Goal: Communication & Community: Share content

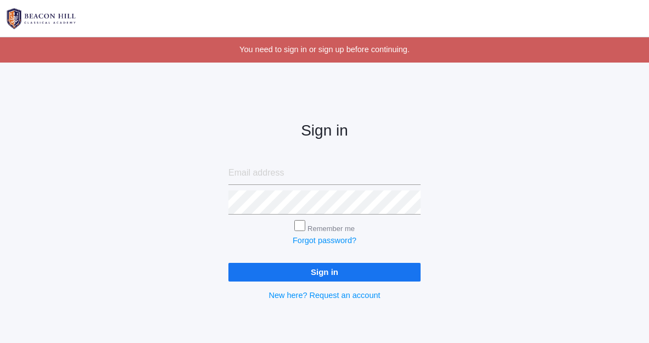
type input "jordyn@beaconhillclassical.org"
click at [313, 274] on input "Sign in" at bounding box center [324, 272] width 192 height 18
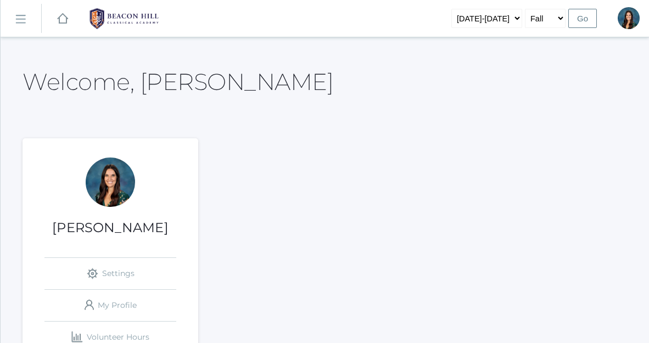
click at [29, 24] on link "icons/ui/navigation/hamburger Created with Sketch." at bounding box center [21, 19] width 41 height 30
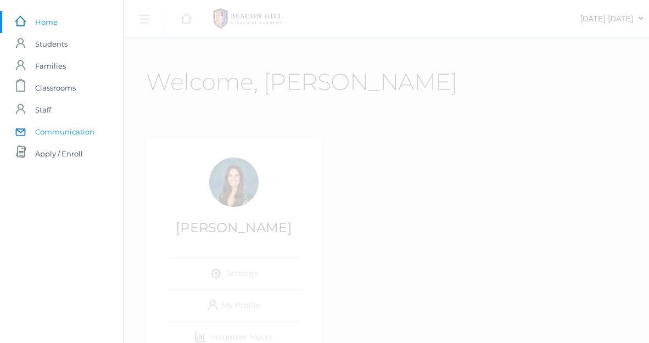
click at [87, 134] on span "Communication" at bounding box center [64, 132] width 59 height 22
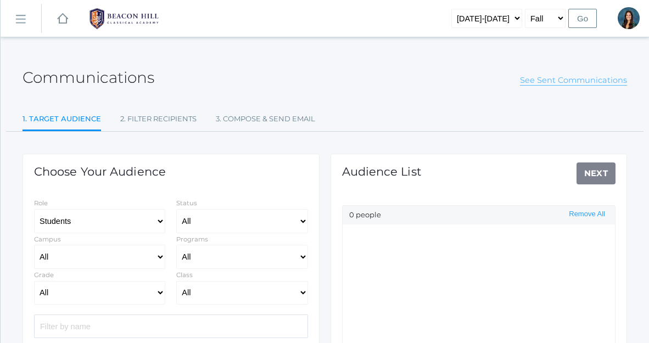
select select "Enrolled"
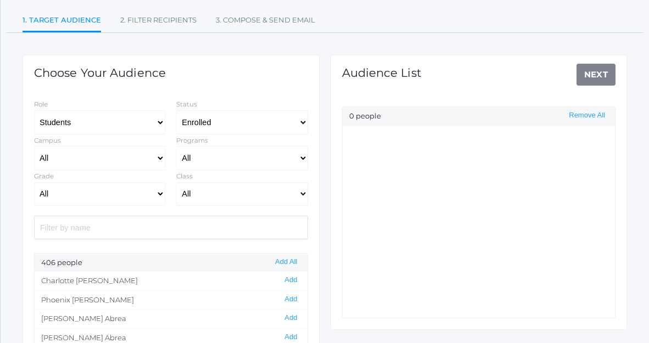
scroll to position [114, 0]
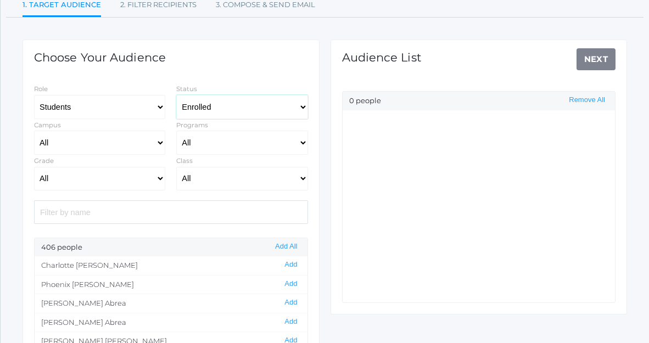
click at [220, 105] on select "All Enrolled Limbo" at bounding box center [241, 107] width 131 height 24
click at [217, 144] on select "All Full-Time Collaborative 4-Day" at bounding box center [241, 143] width 131 height 24
select select "Collaborative"
click at [176, 131] on select "All Full-Time Collaborative 4-Day" at bounding box center [241, 143] width 131 height 24
click at [235, 177] on select "All 01LA - First Grade [PERSON_NAME] 01LA - First Grade [PERSON_NAME] 02LA - Se…" at bounding box center [241, 179] width 131 height 24
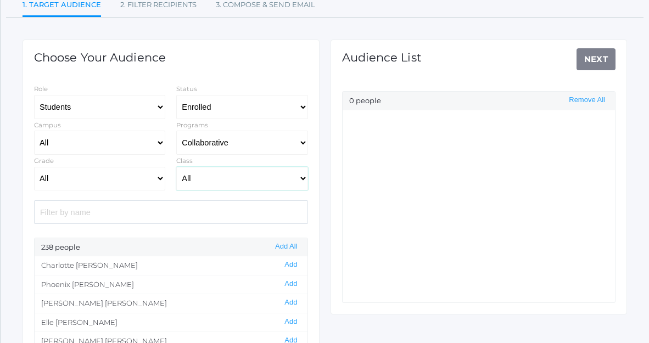
click at [204, 179] on select "All 01LA - First Grade [PERSON_NAME] 01LA - First Grade [PERSON_NAME] 02LA - Se…" at bounding box center [241, 179] width 131 height 24
click at [176, 167] on select "All 01LA - First Grade [PERSON_NAME] 01LA - First Grade [PERSON_NAME] 02LA - Se…" at bounding box center [241, 179] width 131 height 24
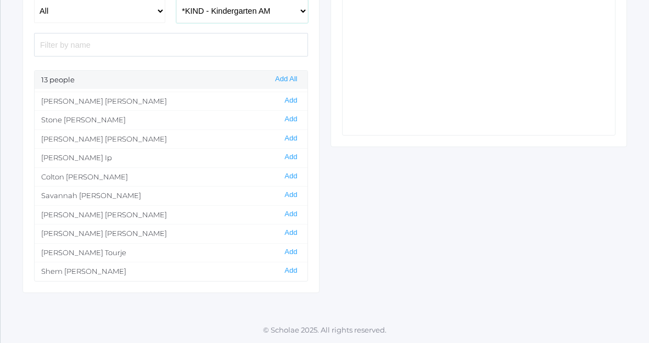
scroll to position [0, 0]
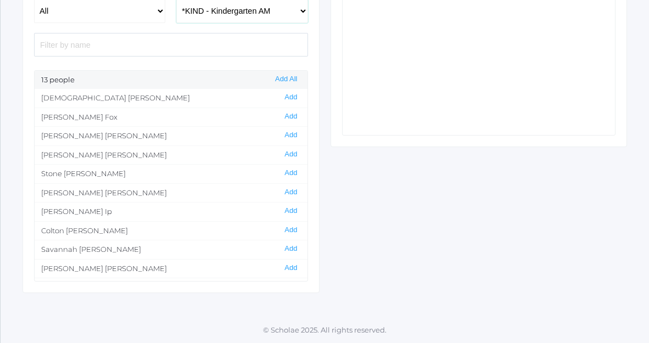
click at [228, 12] on select "All 01LA - First Grade [PERSON_NAME] 01LA - First Grade [PERSON_NAME] 02LA - Se…" at bounding box center [241, 11] width 131 height 24
click at [176, 0] on select "All 01LA - First Grade [PERSON_NAME] 01LA - First Grade [PERSON_NAME] 02LA - Se…" at bounding box center [241, 11] width 131 height 24
click at [230, 15] on select "All 01LA - First Grade [PERSON_NAME] 01LA - First Grade [PERSON_NAME] 02LA - Se…" at bounding box center [241, 11] width 131 height 24
select select "2131"
click at [176, 0] on select "All 01LA - First Grade [PERSON_NAME] 01LA - First Grade [PERSON_NAME] 02LA - Se…" at bounding box center [241, 11] width 131 height 24
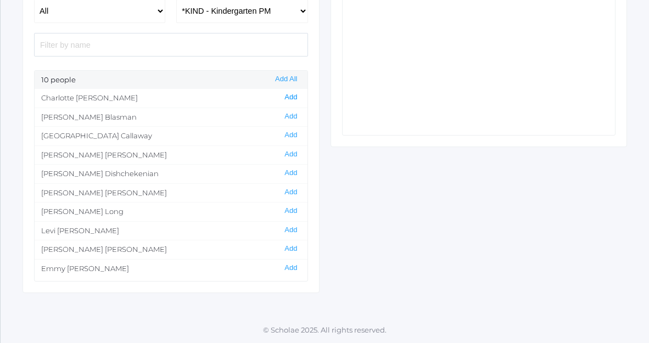
click at [290, 97] on button "Add" at bounding box center [290, 97] width 19 height 9
click at [291, 230] on button "Add" at bounding box center [290, 230] width 19 height 9
click at [293, 269] on button "Add" at bounding box center [290, 267] width 19 height 9
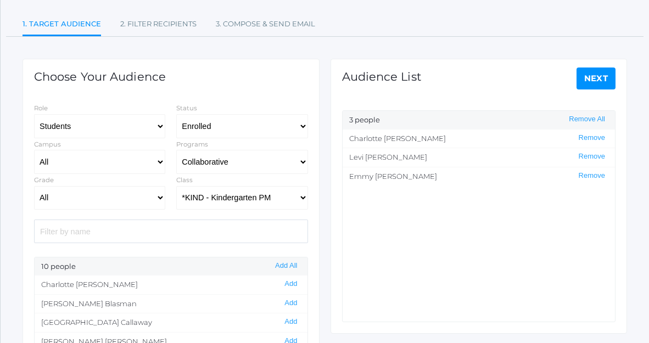
scroll to position [92, 0]
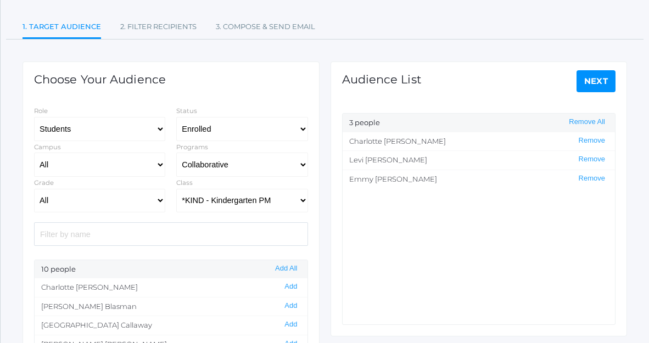
click at [601, 82] on link "Next" at bounding box center [596, 81] width 40 height 22
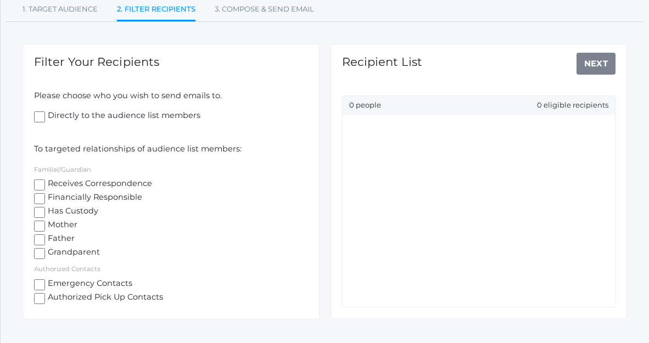
scroll to position [113, 0]
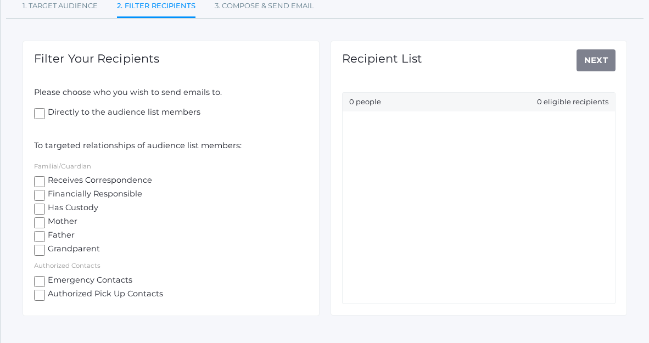
click at [42, 223] on input "Mother" at bounding box center [39, 222] width 11 height 11
checkbox input "true"
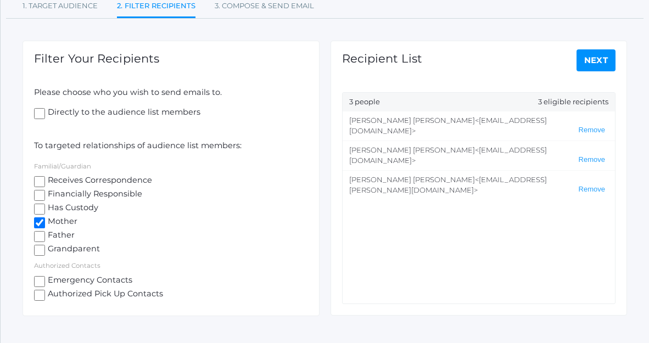
click at [42, 234] on input "Father" at bounding box center [39, 236] width 11 height 11
checkbox input "true"
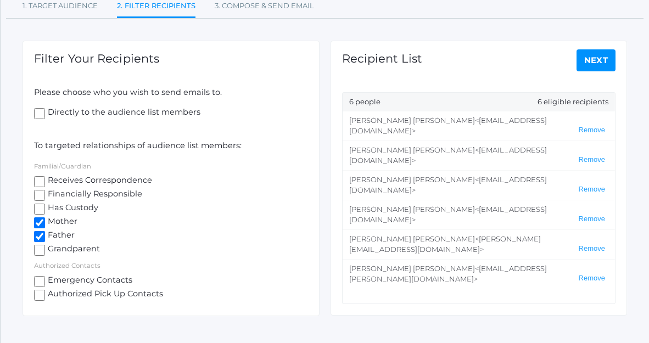
click at [595, 62] on link "Next" at bounding box center [596, 60] width 40 height 22
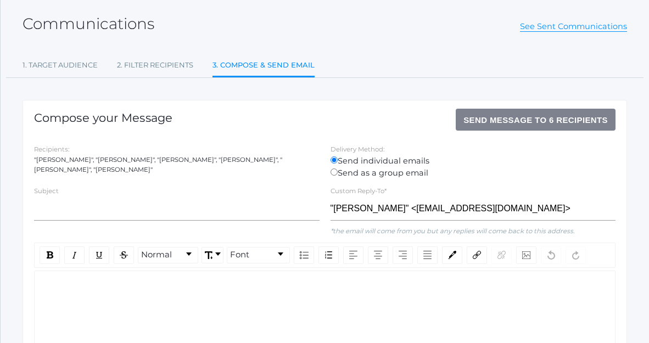
scroll to position [58, 0]
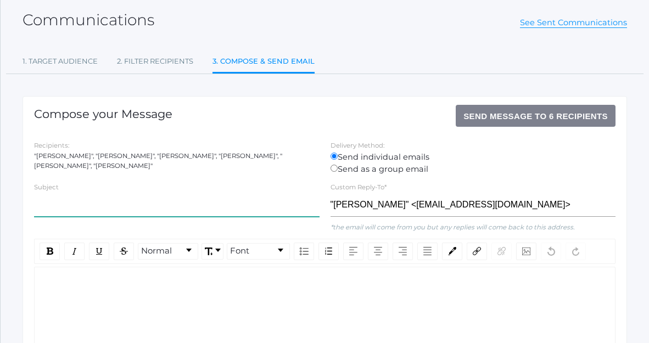
click at [134, 206] on input "text" at bounding box center [176, 205] width 285 height 24
type input "Week 1 Hybrid Plans"
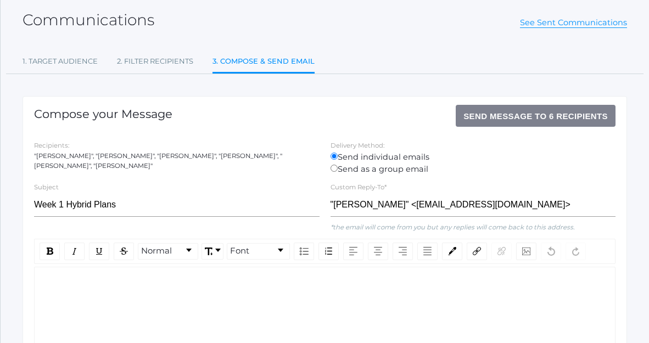
click at [114, 278] on div "rdw-editor" at bounding box center [325, 284] width 564 height 12
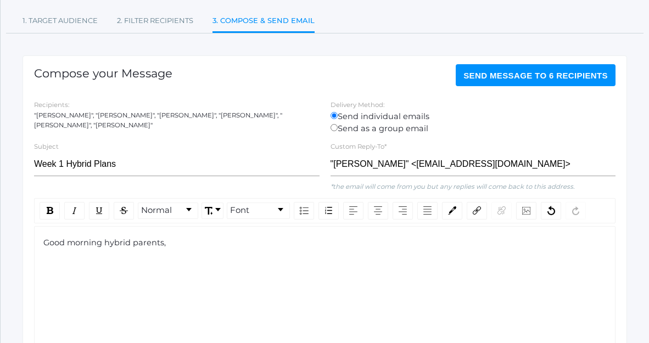
scroll to position [99, 0]
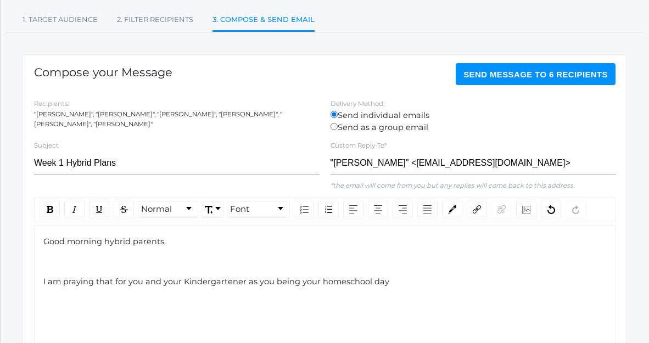
click at [297, 286] on span "I am praying that for you and your Kindergartener as you being your homeschool …" at bounding box center [216, 282] width 346 height 10
drag, startPoint x: 314, startPoint y: 283, endPoint x: 272, endPoint y: 282, distance: 42.3
click at [272, 282] on span "I am praying that for you and your Kindergartener as you being your homeschool …" at bounding box center [216, 282] width 346 height 10
drag, startPoint x: 446, startPoint y: 287, endPoint x: 375, endPoint y: 280, distance: 71.1
click at [375, 280] on div "I am praying that for you and your Kindergartener as you start your first hybri…" at bounding box center [325, 282] width 564 height 12
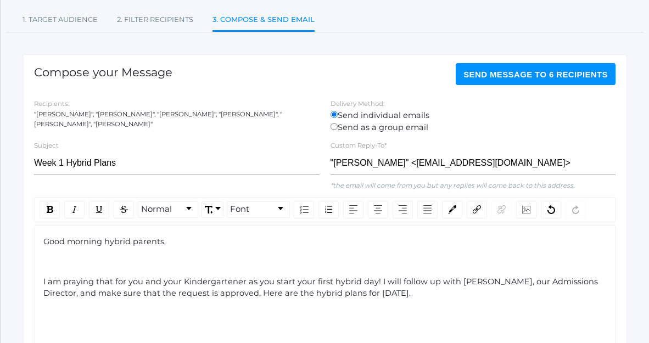
click at [373, 281] on span "I am praying that for you and your Kindergartener as you start your first hybri…" at bounding box center [321, 288] width 556 height 22
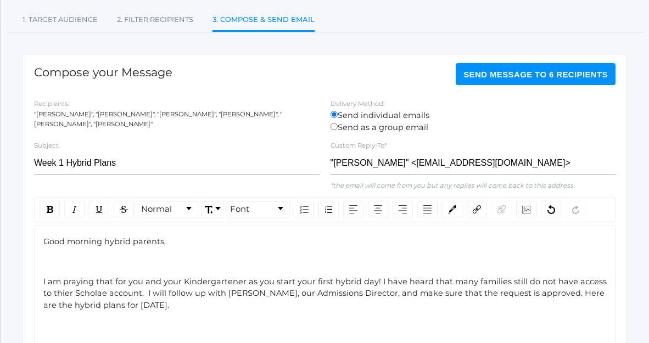
click at [51, 295] on span "I am praying that for you and your Kindergartener as you start your first hybri…" at bounding box center [325, 294] width 565 height 34
click at [76, 294] on span "I am praying that for you and your Kindergartener as you start your first hybri…" at bounding box center [325, 294] width 565 height 34
click at [54, 294] on span "I am praying that for you and your Kindergartener as you start your first hybri…" at bounding box center [325, 294] width 565 height 34
click at [149, 292] on span "I am praying that for you and your Kindergartener as you start your first hybri…" at bounding box center [325, 294] width 565 height 34
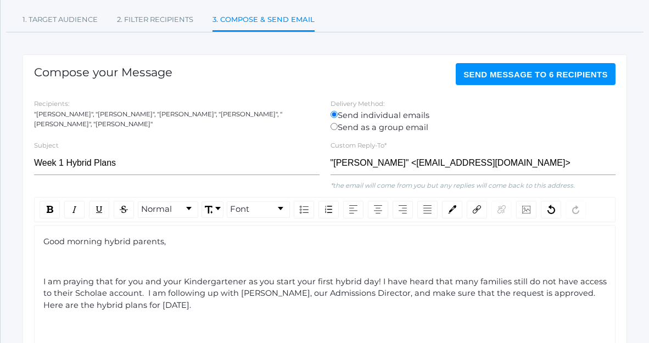
click at [504, 295] on span "I am praying that for you and your Kindergartener as you start your first hybri…" at bounding box center [325, 294] width 565 height 34
click at [134, 294] on span "I am praying that for you and your Kindergartener as you start your first hybri…" at bounding box center [325, 294] width 565 height 34
click at [344, 296] on span "I am praying that for you and your Kindergartener as you start your first hybri…" at bounding box center [325, 294] width 565 height 34
click at [168, 306] on span "I am praying that for you and your Kindergartener as you start your first hybri…" at bounding box center [325, 294] width 565 height 34
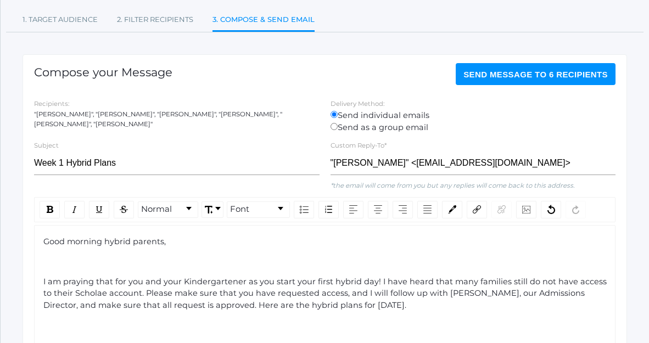
click at [202, 305] on span "I am praying that for you and your Kindergartener as you start your first hybri…" at bounding box center [325, 294] width 565 height 34
click at [403, 300] on div "I am praying that for you and your Kindergartener as you start your first hybri…" at bounding box center [325, 294] width 564 height 36
click at [115, 305] on span "I am praying that for you and your Kindergartener as you start your first hybri…" at bounding box center [325, 294] width 565 height 34
click at [382, 314] on div "Good morning hybrid parents, I am praying that for you and your Kindergartener …" at bounding box center [324, 300] width 581 height 151
click at [415, 303] on div "I am praying that for you and your Kindergartener as you start your first hybri…" at bounding box center [325, 294] width 564 height 36
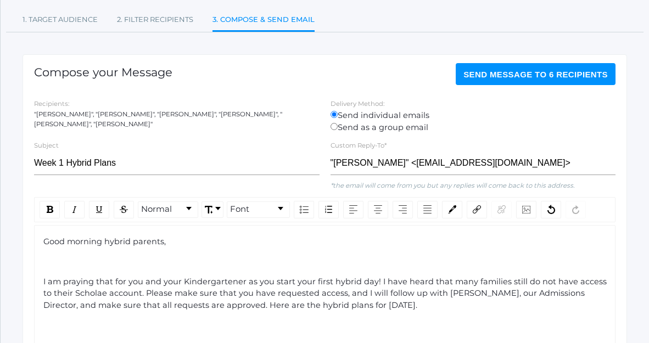
click at [114, 244] on span "Good morning hybrid parents," at bounding box center [104, 242] width 122 height 10
click at [308, 289] on span "I am praying that for you and your Kindergartener as you start your first hybri…" at bounding box center [325, 294] width 565 height 34
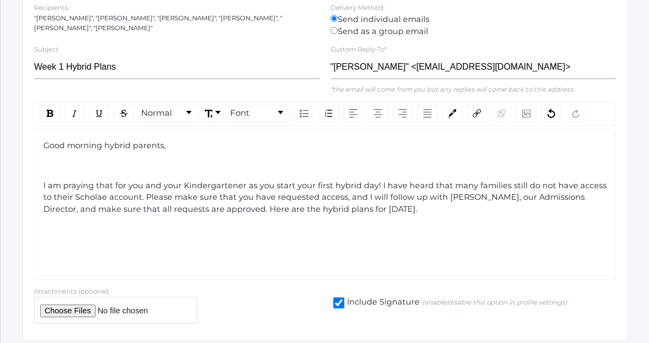
scroll to position [232, 0]
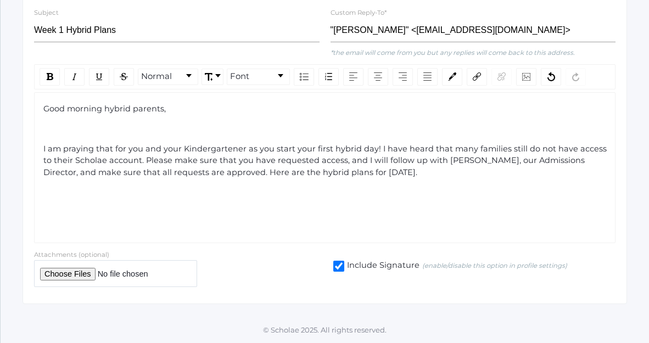
click at [64, 274] on input "file" at bounding box center [115, 273] width 163 height 27
type input "C:\fakepath\Kindergarten Hybrid Lesson Plans Week 1.pdf"
click at [441, 178] on div "I am praying that for you and your Kindergartener as you start your first hybri…" at bounding box center [325, 161] width 564 height 36
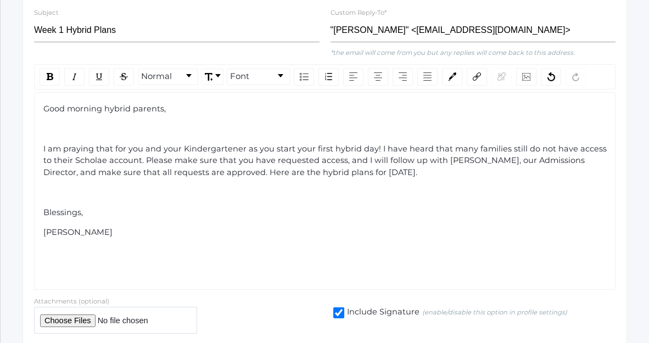
click at [282, 272] on div "rdw-editor" at bounding box center [325, 272] width 564 height 12
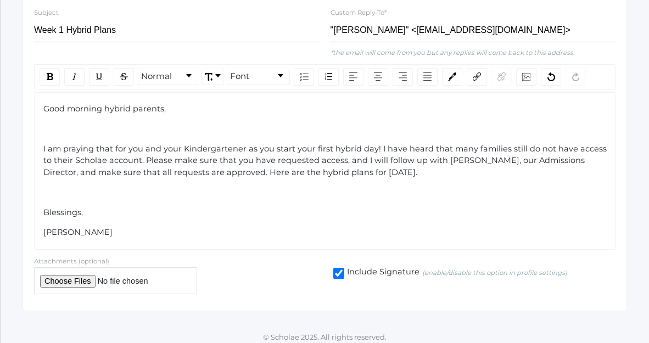
click at [100, 148] on span "I am praying that for you and your Kindergartener as you start your first hybri…" at bounding box center [325, 161] width 565 height 34
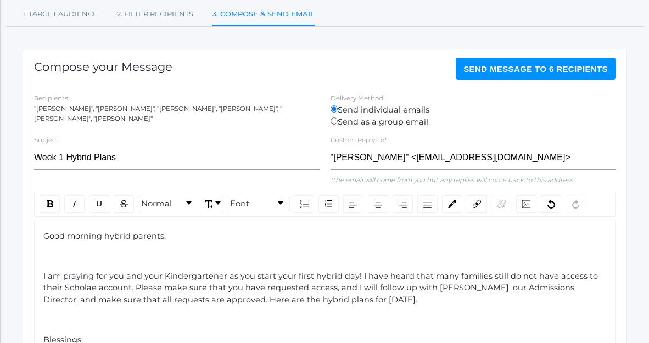
scroll to position [88, 0]
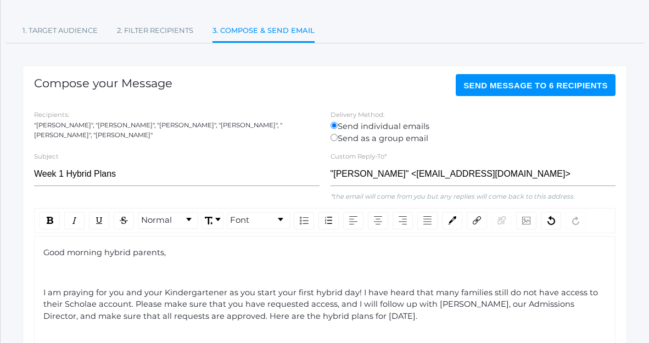
click at [572, 87] on span "Send Message to 6 recipients" at bounding box center [535, 85] width 144 height 9
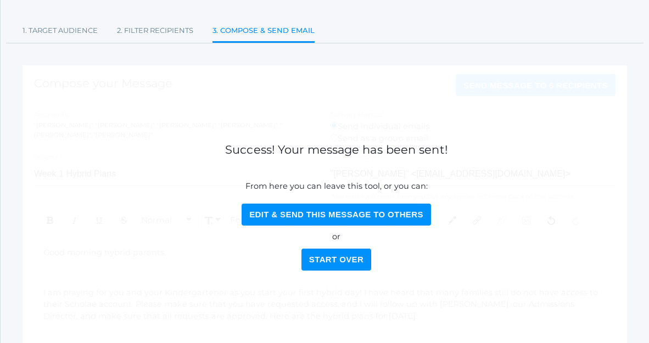
click at [348, 52] on div "Communications See Sent Communications 1. Target Audience 2. Filter Recipients …" at bounding box center [324, 209] width 604 height 492
